Goal: Transaction & Acquisition: Download file/media

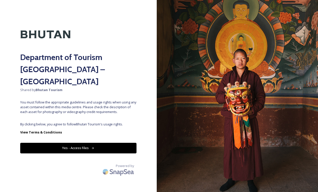
click at [87, 143] on button "Yes - Access Files" at bounding box center [78, 148] width 116 height 10
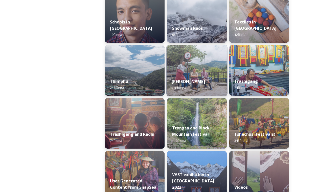
scroll to position [610, 0]
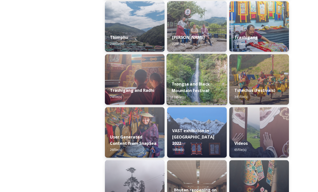
click at [202, 90] on strong "Trongsa and Black Mountain Festival" at bounding box center [190, 87] width 38 height 12
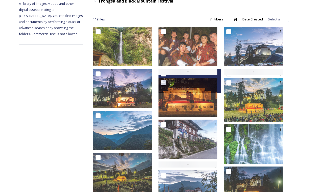
scroll to position [81, 0]
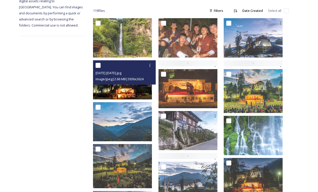
click at [141, 92] on img at bounding box center [122, 79] width 59 height 39
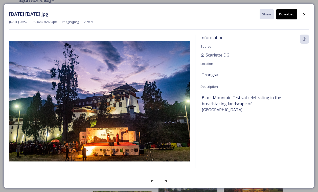
click at [289, 13] on button "Download" at bounding box center [286, 14] width 21 height 10
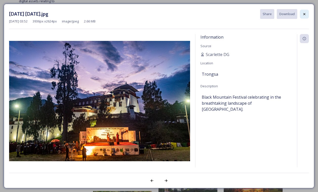
click at [304, 13] on icon at bounding box center [304, 14] width 4 height 4
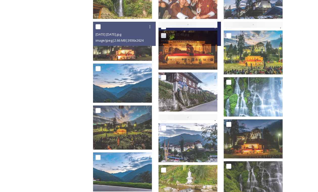
scroll to position [161, 0]
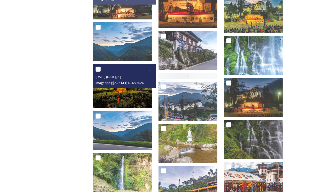
click at [137, 99] on img at bounding box center [122, 86] width 59 height 44
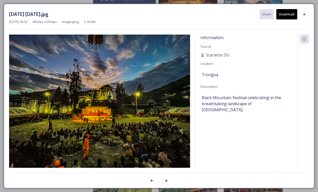
click at [288, 13] on button "Download" at bounding box center [286, 14] width 21 height 10
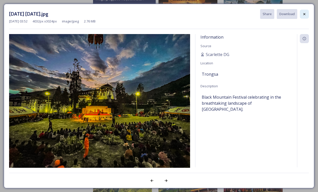
click at [304, 13] on icon at bounding box center [304, 14] width 4 height 4
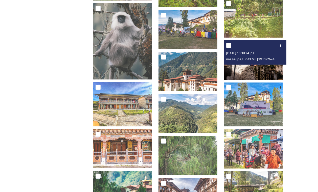
scroll to position [760, 0]
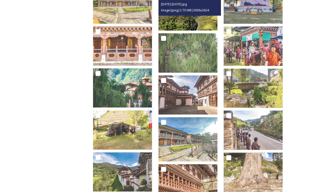
click at [194, 31] on img at bounding box center [187, 10] width 59 height 39
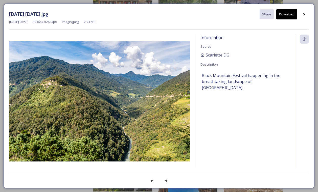
click at [288, 13] on button "Download" at bounding box center [286, 14] width 21 height 10
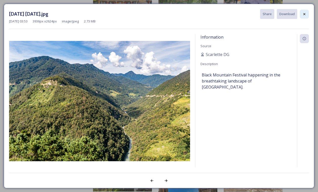
click at [304, 13] on icon at bounding box center [304, 14] width 4 height 4
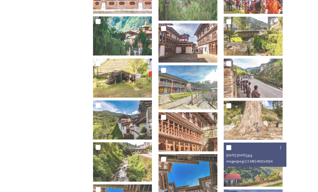
scroll to position [850, 0]
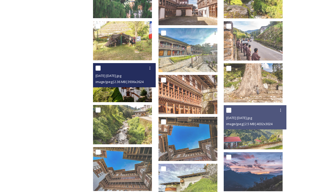
click at [136, 102] on img at bounding box center [122, 82] width 59 height 39
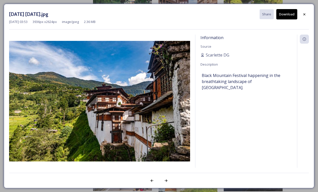
click at [290, 15] on button "Download" at bounding box center [286, 14] width 21 height 10
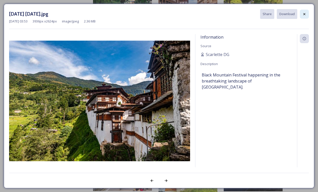
click at [306, 14] on icon at bounding box center [304, 14] width 4 height 4
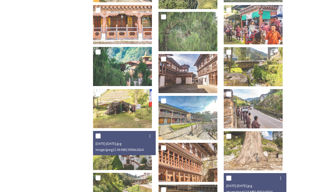
scroll to position [758, 0]
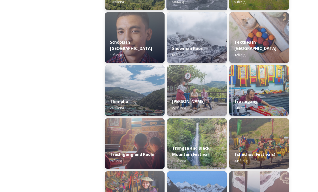
scroll to position [527, 0]
